Goal: Information Seeking & Learning: Learn about a topic

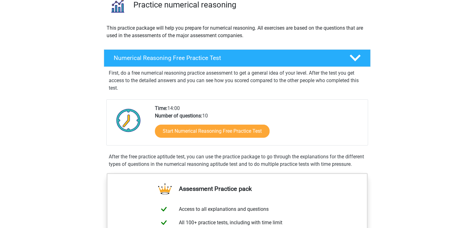
scroll to position [62, 0]
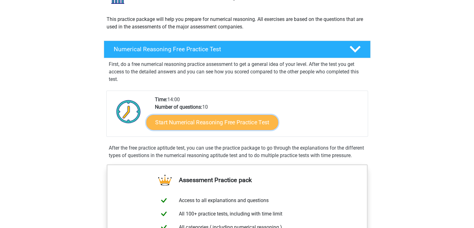
click at [203, 120] on link "Start Numerical Reasoning Free Practice Test" at bounding box center [212, 121] width 132 height 15
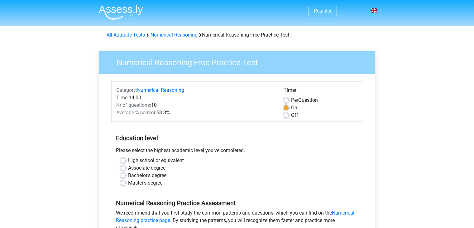
click at [125, 157] on div "High school or equivalent" at bounding box center [237, 159] width 233 height 7
click at [128, 162] on label "High school or equivalent" at bounding box center [156, 159] width 56 height 7
click at [125, 162] on input "High school or equivalent" at bounding box center [123, 159] width 5 height 6
radio input "true"
click at [291, 115] on label "Off" at bounding box center [294, 114] width 7 height 7
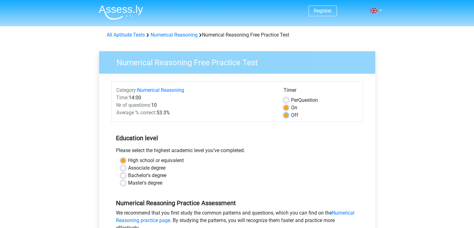
click at [287, 115] on input "Off" at bounding box center [286, 114] width 5 height 6
radio input "true"
click at [289, 106] on div "On" at bounding box center [321, 107] width 75 height 7
click at [291, 106] on label "On" at bounding box center [294, 107] width 6 height 7
click at [287, 106] on input "On" at bounding box center [286, 107] width 5 height 6
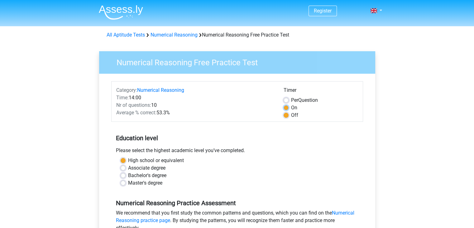
radio input "true"
click at [130, 175] on label "Bachelor's degree" at bounding box center [147, 174] width 38 height 7
click at [126, 175] on input "Bachelor's degree" at bounding box center [123, 174] width 5 height 6
radio input "true"
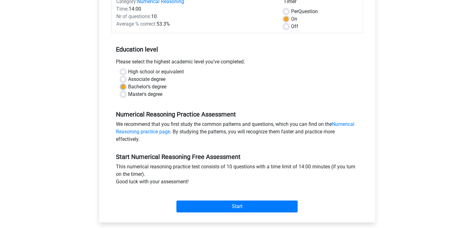
scroll to position [94, 0]
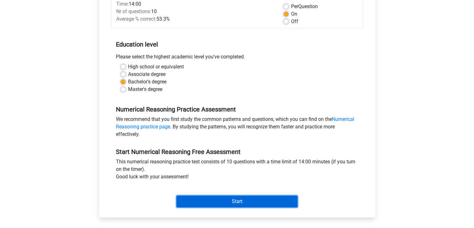
click at [245, 201] on input "Start" at bounding box center [236, 201] width 121 height 12
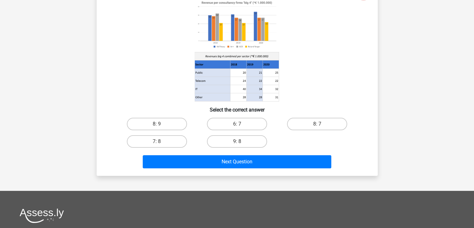
scroll to position [186, 0]
